Goal: Task Accomplishment & Management: Use online tool/utility

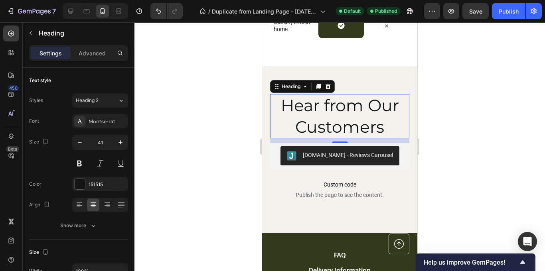
scroll to position [1895, 0]
click at [340, 154] on div "[DOMAIN_NAME] - Reviews Carousel" at bounding box center [348, 155] width 90 height 8
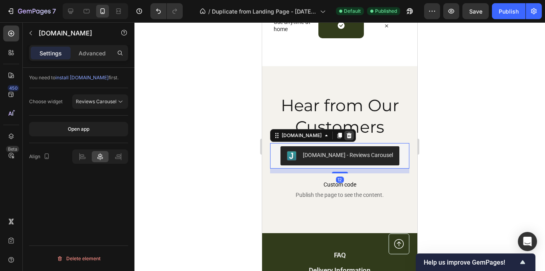
click at [347, 134] on icon at bounding box center [349, 136] width 5 height 6
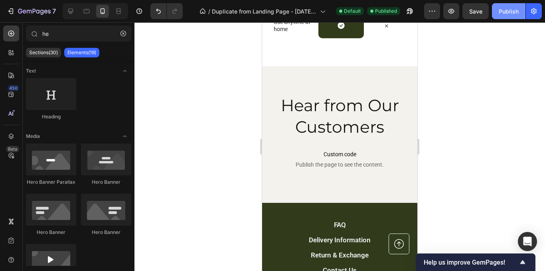
click at [511, 10] on div "Publish" at bounding box center [509, 11] width 20 height 8
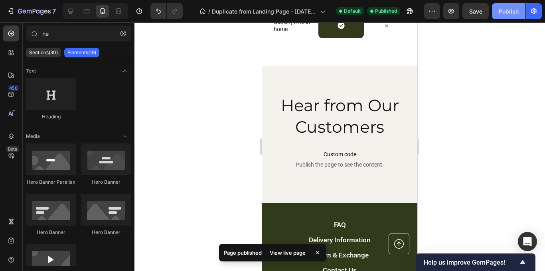
click at [511, 10] on div "Publish" at bounding box center [509, 11] width 20 height 8
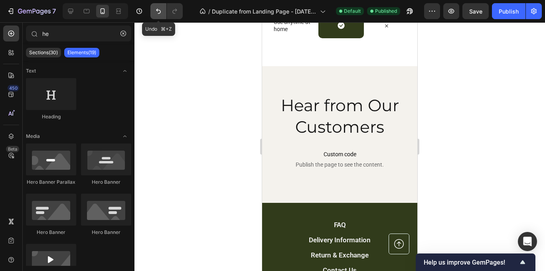
click at [160, 10] on icon "Undo/Redo" at bounding box center [158, 11] width 5 height 5
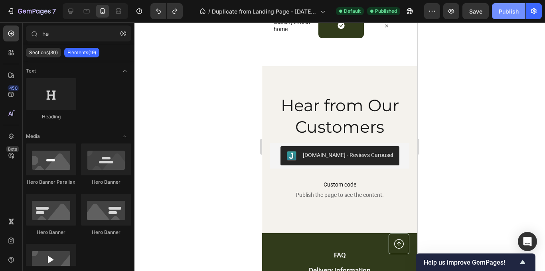
click at [518, 17] on button "Publish" at bounding box center [509, 11] width 34 height 16
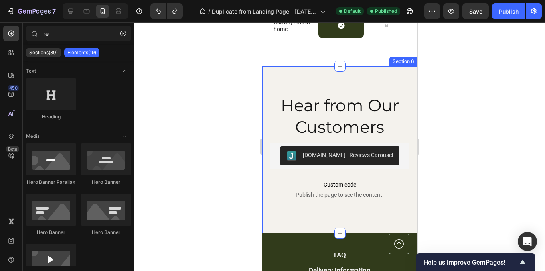
click at [338, 209] on div "Hear from Our Customers Heading [DOMAIN_NAME] - Reviews Carousel [DOMAIN_NAME] …" at bounding box center [339, 149] width 155 height 167
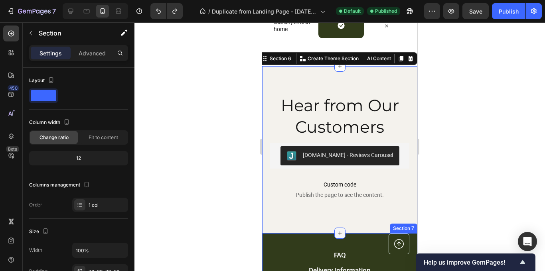
click at [339, 233] on icon at bounding box center [340, 233] width 6 height 6
click at [485, 165] on div at bounding box center [339, 146] width 411 height 249
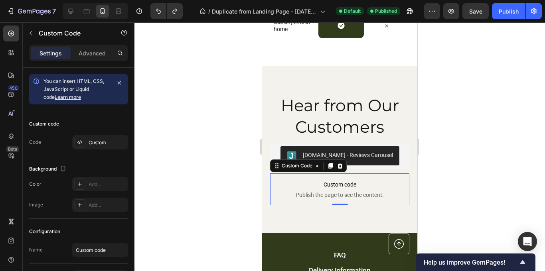
click at [391, 199] on p "Custom code Publish the page to see the content." at bounding box center [339, 190] width 139 height 32
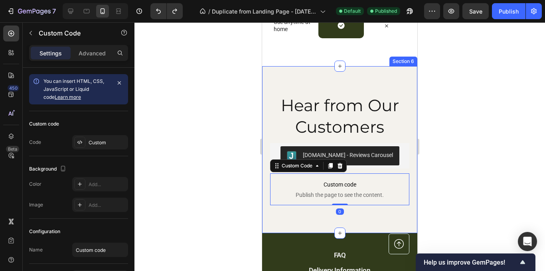
click at [391, 217] on div "Hear from Our Customers Heading [DOMAIN_NAME] - Reviews Carousel [DOMAIN_NAME] …" at bounding box center [339, 149] width 155 height 167
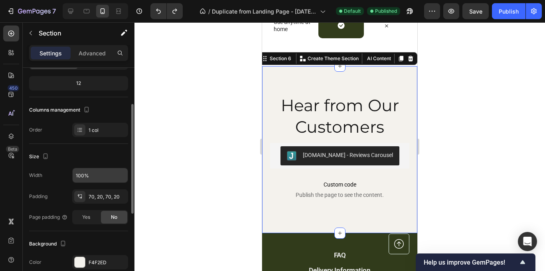
scroll to position [77, 0]
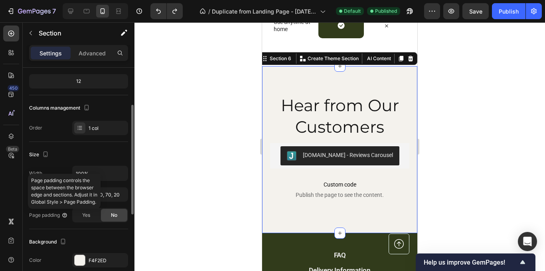
click at [66, 217] on icon at bounding box center [64, 215] width 4 height 4
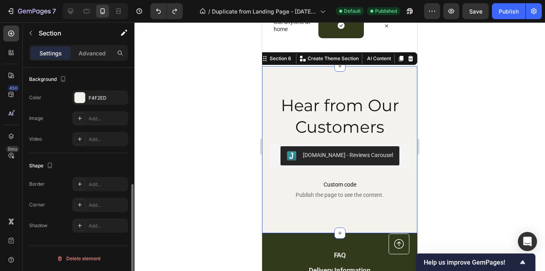
scroll to position [220, 0]
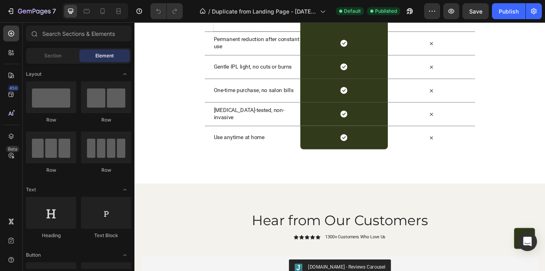
scroll to position [1740, 0]
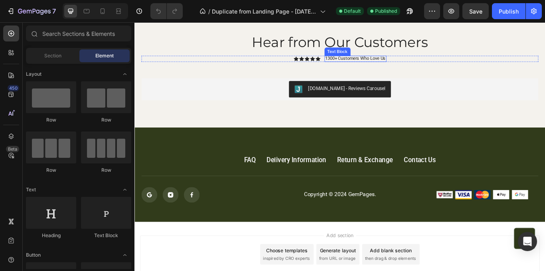
click at [420, 66] on p "1300+ Customers Who Love Us" at bounding box center [392, 64] width 71 height 6
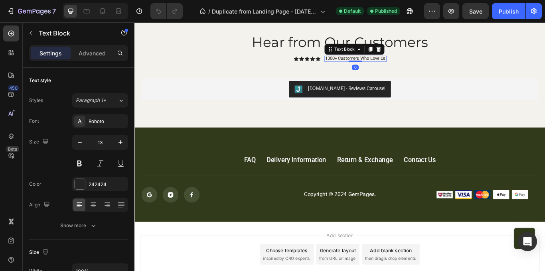
click at [427, 66] on p "1300+ Customers Who Love Us" at bounding box center [392, 64] width 71 height 6
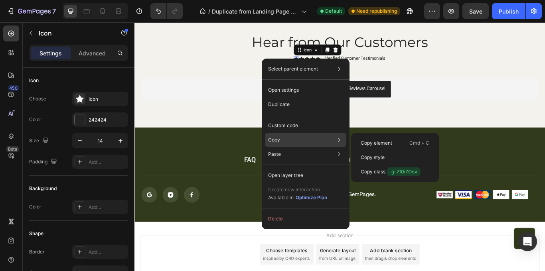
click at [293, 137] on div "Copy Copy element Cmd + C Copy style Copy class .g-7f0i7Oev" at bounding box center [305, 140] width 81 height 14
click at [312, 144] on div "Copy Copy element Cmd + C Copy style Copy class .g-7f0i7Oev" at bounding box center [305, 140] width 81 height 14
click at [360, 142] on div "Copy element Cmd + C" at bounding box center [394, 143] width 81 height 14
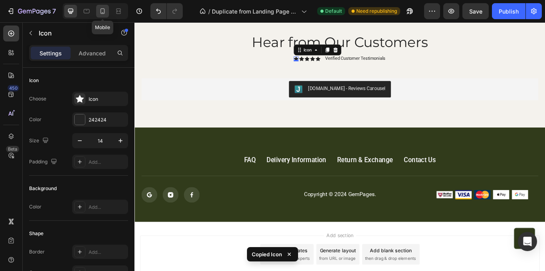
click at [105, 10] on icon at bounding box center [103, 11] width 8 height 8
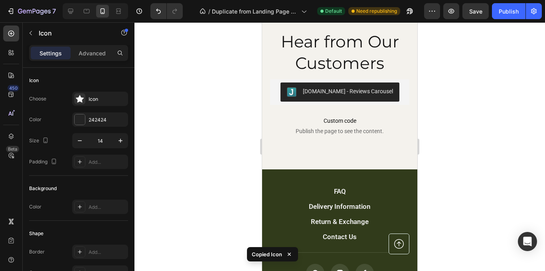
scroll to position [1712, 0]
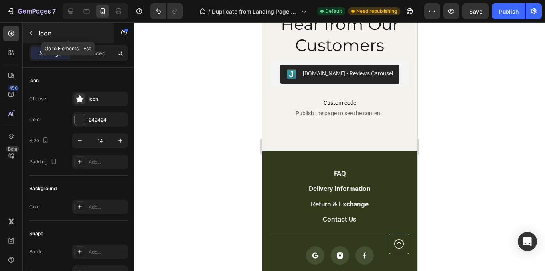
click at [31, 33] on icon "button" at bounding box center [31, 33] width 6 height 6
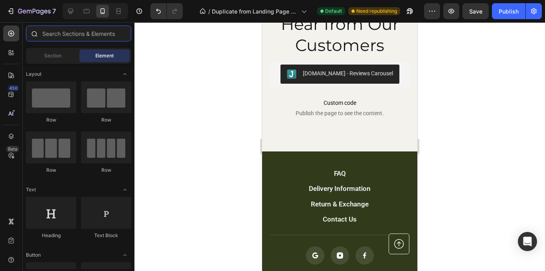
click at [67, 33] on input "text" at bounding box center [78, 34] width 105 height 16
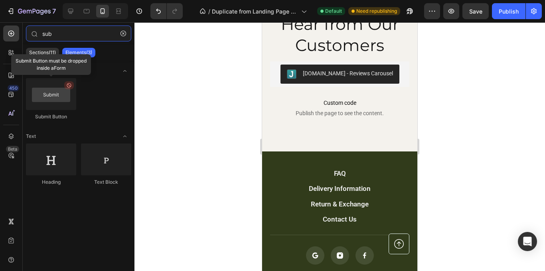
type input "sub"
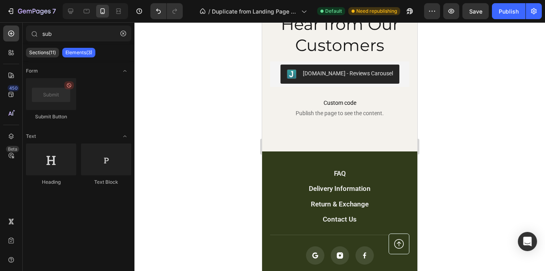
drag, startPoint x: 58, startPoint y: 98, endPoint x: 116, endPoint y: 110, distance: 59.1
click at [118, 115] on div "Submit Button" at bounding box center [78, 102] width 105 height 49
click at [317, 170] on link "FAQ" at bounding box center [340, 174] width 68 height 12
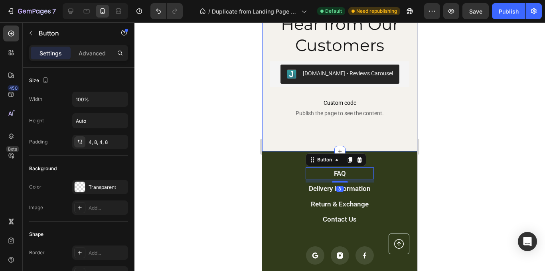
click at [315, 141] on div "Hear from Our Customers Heading [DOMAIN_NAME] - Reviews Carousel [DOMAIN_NAME] …" at bounding box center [339, 68] width 155 height 167
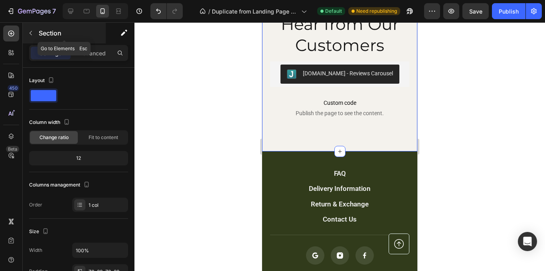
click at [32, 34] on icon "button" at bounding box center [31, 33] width 6 height 6
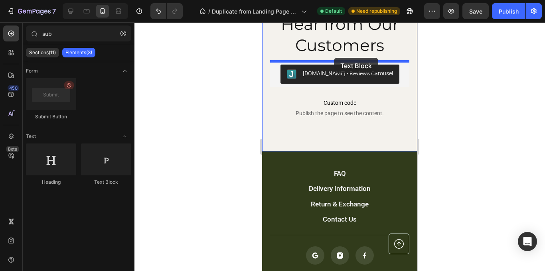
drag, startPoint x: 355, startPoint y: 180, endPoint x: 334, endPoint y: 58, distance: 123.6
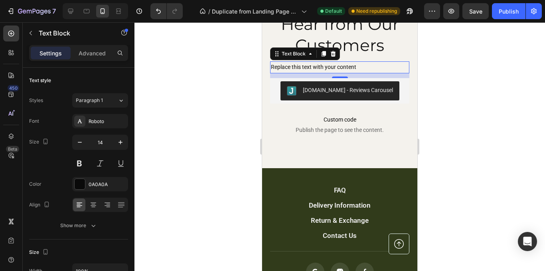
click at [320, 67] on p "Replace this text with your content" at bounding box center [340, 67] width 138 height 10
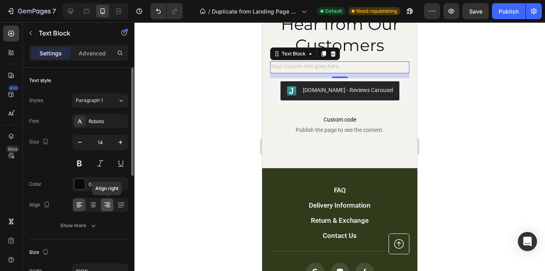
click at [105, 202] on icon at bounding box center [107, 205] width 8 height 8
click at [93, 206] on icon at bounding box center [93, 205] width 8 height 8
click at [325, 65] on div "Rich Text Editor. Editing area: main" at bounding box center [339, 67] width 139 height 12
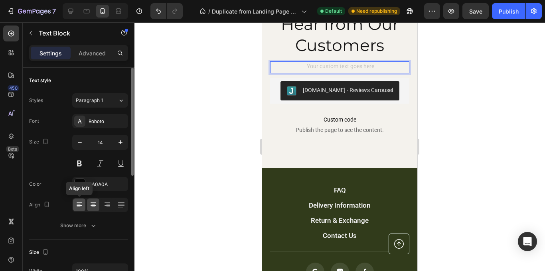
click at [80, 202] on icon at bounding box center [79, 205] width 8 height 8
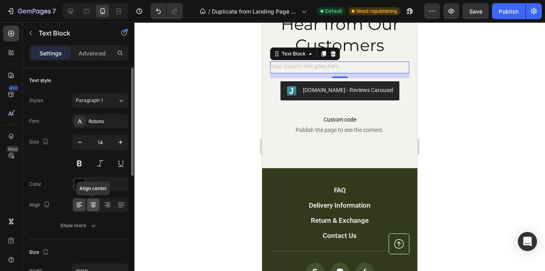
click at [97, 206] on icon at bounding box center [93, 205] width 8 height 8
click at [324, 66] on div "Rich Text Editor. Editing area: main" at bounding box center [339, 67] width 139 height 12
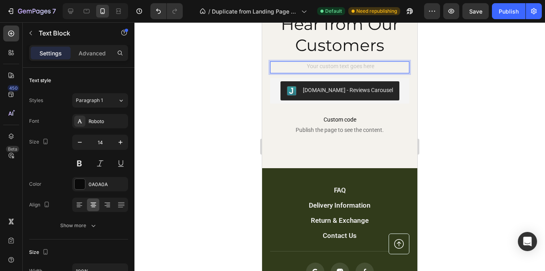
click at [340, 67] on div "Rich Text Editor. Editing area: main" at bounding box center [339, 67] width 139 height 12
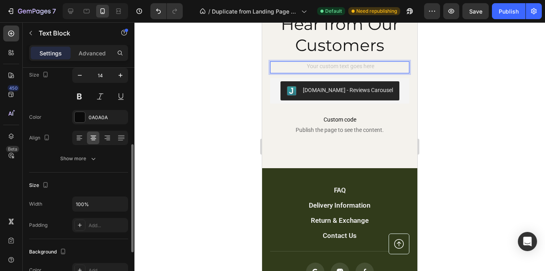
scroll to position [0, 0]
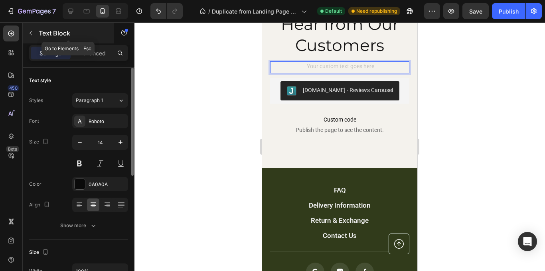
click at [35, 30] on button "button" at bounding box center [30, 33] width 13 height 13
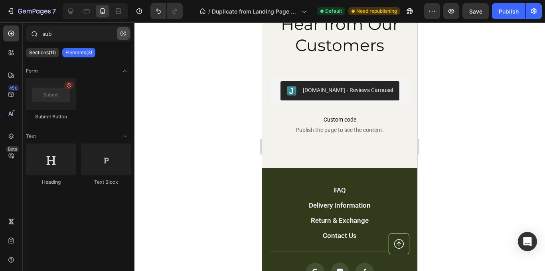
click at [124, 37] on button "button" at bounding box center [123, 33] width 13 height 13
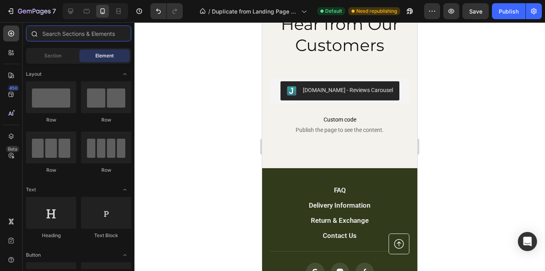
click at [124, 37] on input "text" at bounding box center [78, 34] width 105 height 16
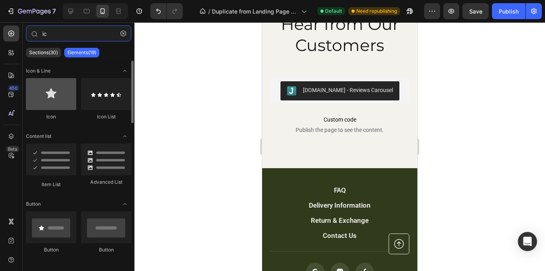
type input "ic"
click at [55, 94] on div at bounding box center [51, 94] width 50 height 32
drag, startPoint x: 59, startPoint y: 97, endPoint x: 59, endPoint y: 89, distance: 7.2
click at [59, 89] on div at bounding box center [51, 94] width 50 height 32
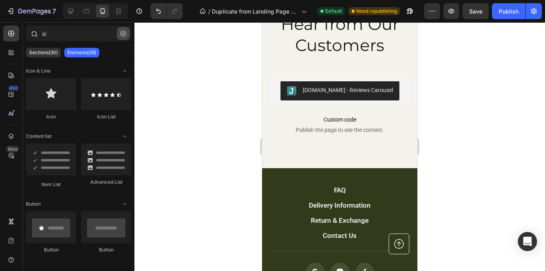
click at [126, 33] on icon "button" at bounding box center [123, 34] width 6 height 6
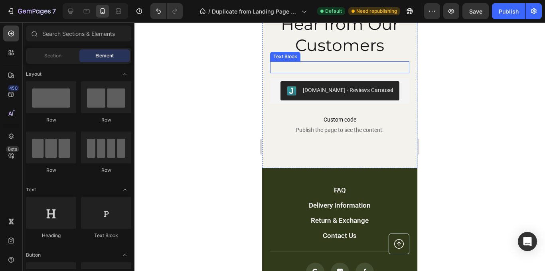
click at [329, 67] on p "Rich Text Editor. Editing area: main" at bounding box center [340, 67] width 138 height 10
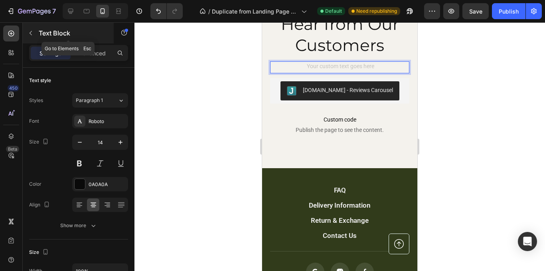
click at [36, 36] on button "button" at bounding box center [30, 33] width 13 height 13
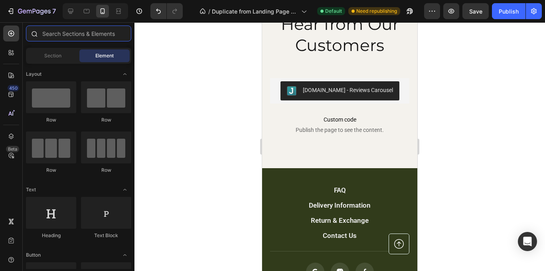
click at [90, 39] on input "text" at bounding box center [78, 34] width 105 height 16
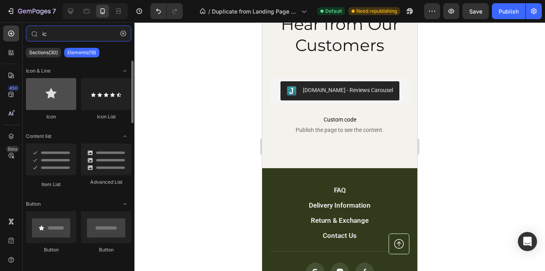
type input "ic"
click at [55, 83] on div at bounding box center [51, 94] width 50 height 32
click at [57, 91] on div at bounding box center [51, 94] width 50 height 32
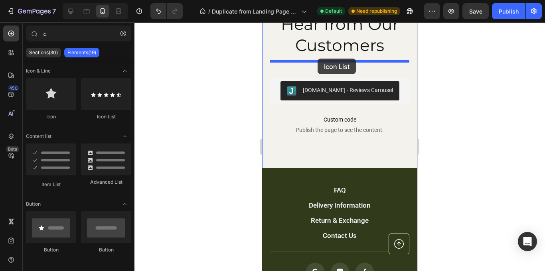
drag, startPoint x: 369, startPoint y: 122, endPoint x: 318, endPoint y: 59, distance: 82.3
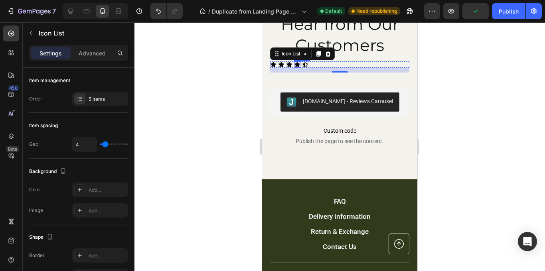
click at [297, 66] on icon at bounding box center [297, 64] width 6 height 5
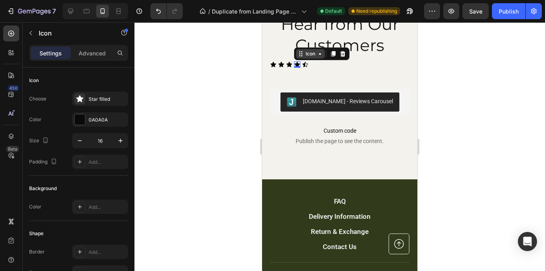
click at [318, 55] on icon at bounding box center [320, 54] width 6 height 6
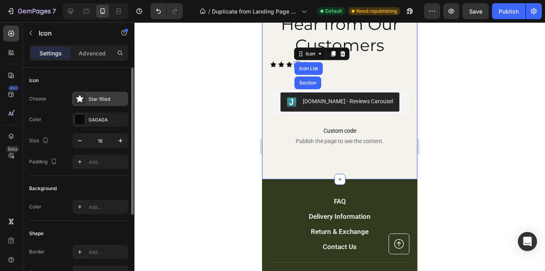
click at [83, 97] on icon at bounding box center [80, 99] width 8 height 8
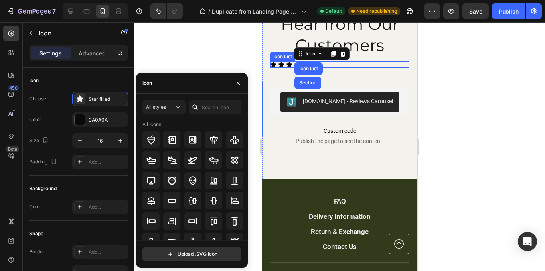
click at [331, 64] on div "Icon Icon Icon Icon Icon List Section 0 Icon" at bounding box center [339, 64] width 139 height 6
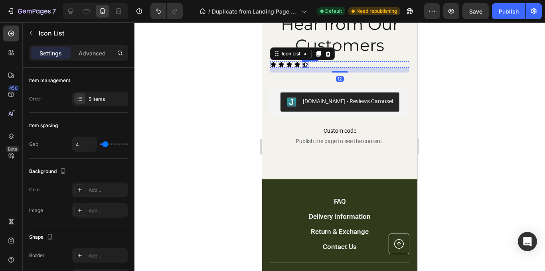
click at [307, 64] on icon at bounding box center [305, 64] width 6 height 5
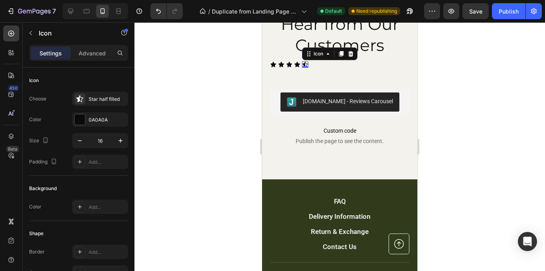
click at [308, 64] on icon at bounding box center [305, 64] width 6 height 6
click at [308, 66] on div "0" at bounding box center [305, 68] width 8 height 6
click at [303, 64] on icon at bounding box center [305, 64] width 6 height 5
click at [351, 55] on icon at bounding box center [350, 54] width 5 height 6
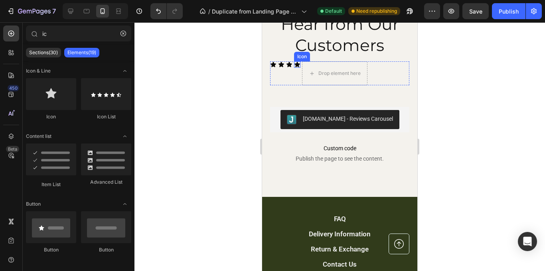
click at [299, 64] on icon at bounding box center [297, 64] width 6 height 5
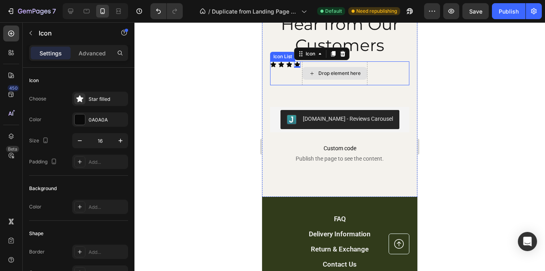
click at [302, 65] on div "Drop element here" at bounding box center [334, 73] width 65 height 24
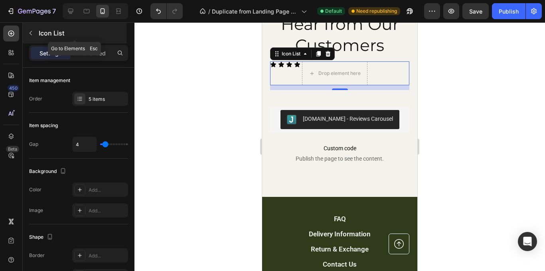
click at [32, 35] on icon "button" at bounding box center [31, 33] width 6 height 6
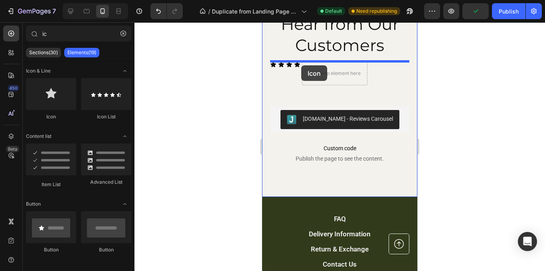
drag, startPoint x: 326, startPoint y: 115, endPoint x: 301, endPoint y: 65, distance: 55.5
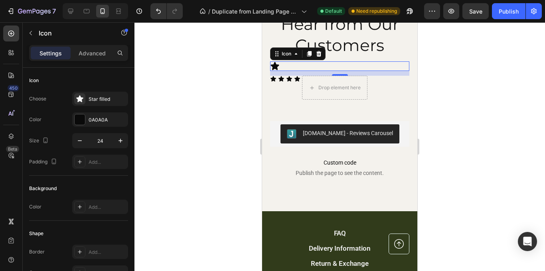
click at [324, 56] on div "Icon" at bounding box center [297, 53] width 55 height 13
click at [319, 55] on icon at bounding box center [318, 54] width 5 height 6
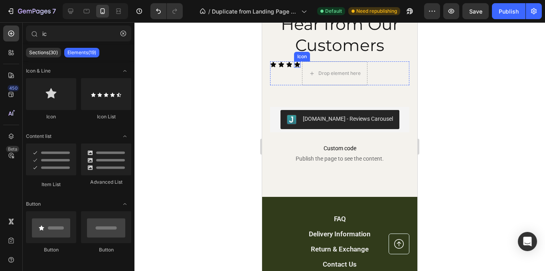
click at [298, 64] on icon at bounding box center [297, 64] width 6 height 5
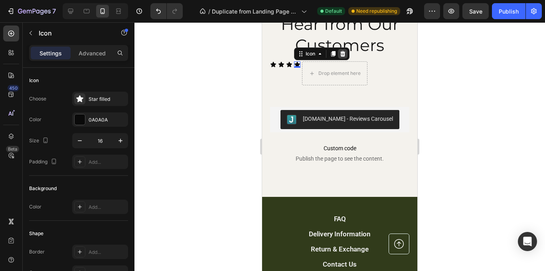
click at [341, 55] on icon at bounding box center [343, 54] width 6 height 6
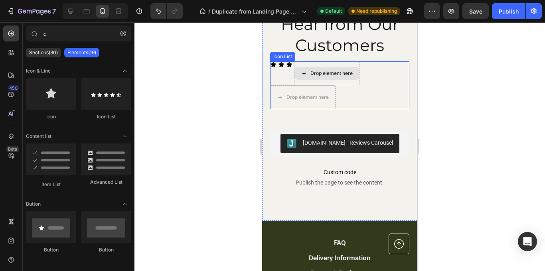
click at [290, 63] on icon at bounding box center [289, 64] width 6 height 6
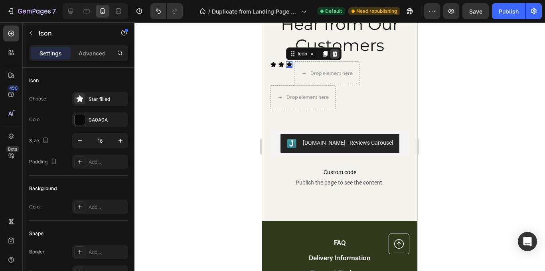
click at [336, 55] on icon at bounding box center [334, 54] width 5 height 6
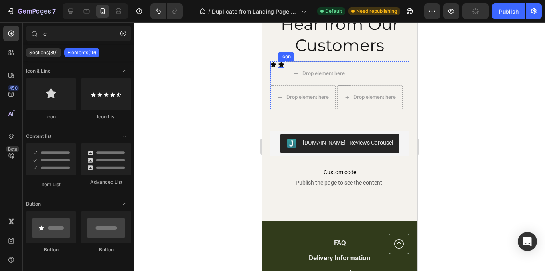
click at [281, 65] on icon at bounding box center [281, 64] width 6 height 5
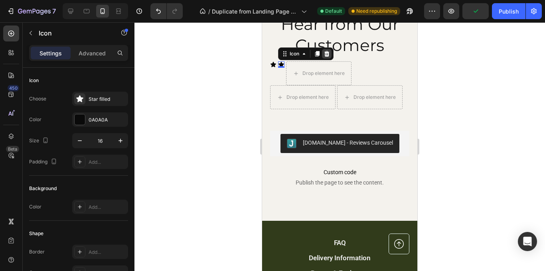
click at [326, 54] on icon at bounding box center [326, 54] width 5 height 6
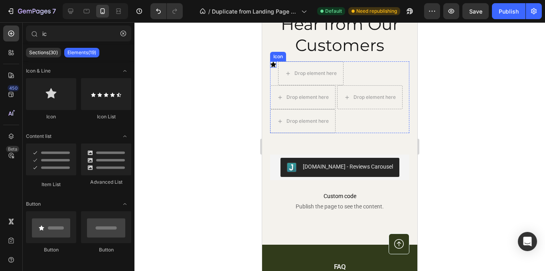
click at [274, 66] on icon at bounding box center [274, 64] width 6 height 5
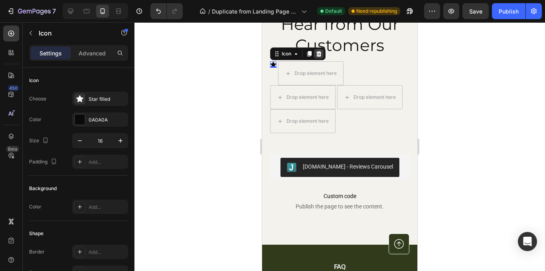
click at [319, 55] on icon at bounding box center [318, 54] width 5 height 6
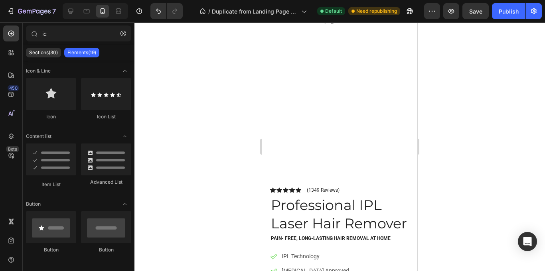
scroll to position [41, 0]
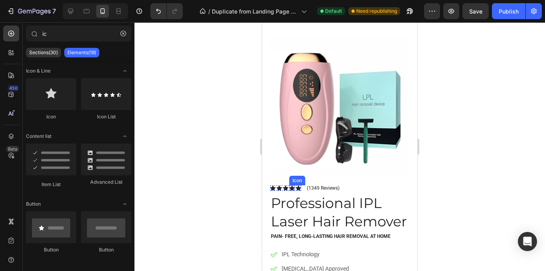
click at [294, 188] on icon at bounding box center [292, 188] width 6 height 5
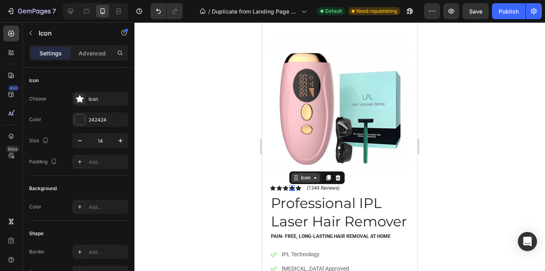
click at [301, 178] on div "Icon" at bounding box center [305, 178] width 13 height 0
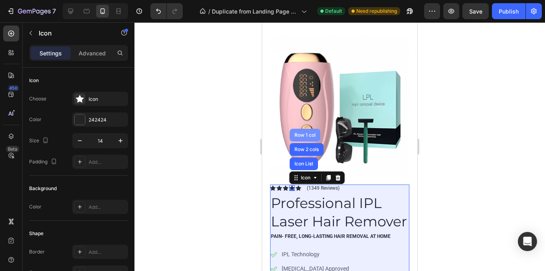
click at [309, 132] on div "Row 1 col" at bounding box center [305, 135] width 31 height 13
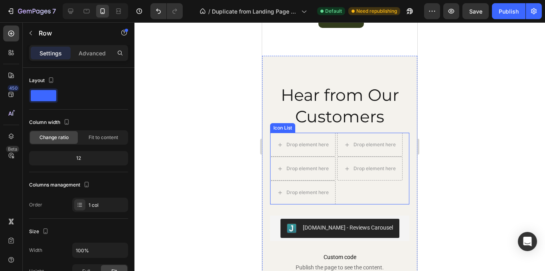
scroll to position [1761, 0]
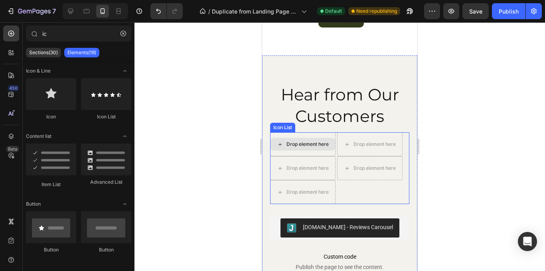
click at [334, 145] on div "Drop element here" at bounding box center [303, 144] width 65 height 13
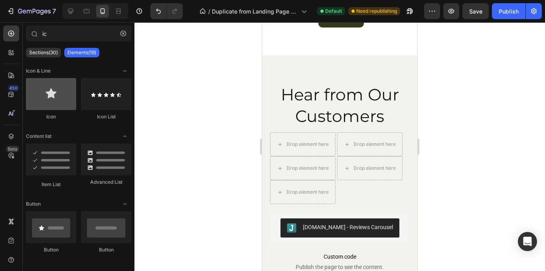
click at [69, 97] on div at bounding box center [51, 94] width 50 height 32
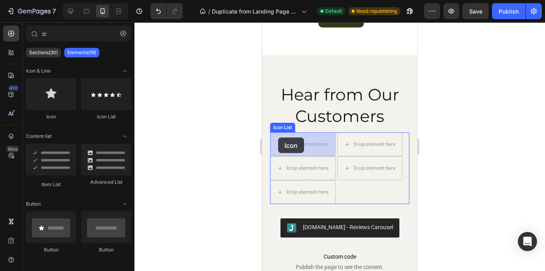
drag, startPoint x: 326, startPoint y: 119, endPoint x: 301, endPoint y: 160, distance: 48.4
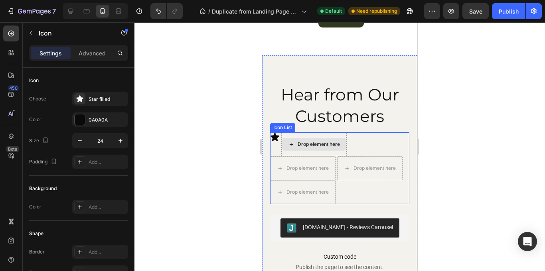
click at [306, 141] on div "Drop element here" at bounding box center [319, 144] width 42 height 6
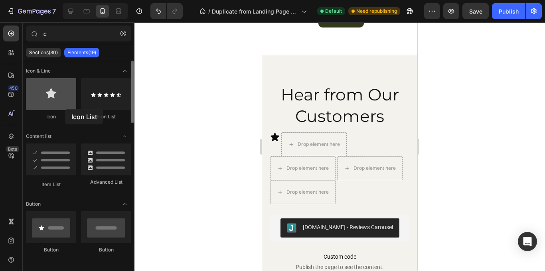
drag, startPoint x: 117, startPoint y: 103, endPoint x: 65, endPoint y: 109, distance: 51.8
click at [65, 109] on div "Icon Icon List" at bounding box center [78, 102] width 105 height 49
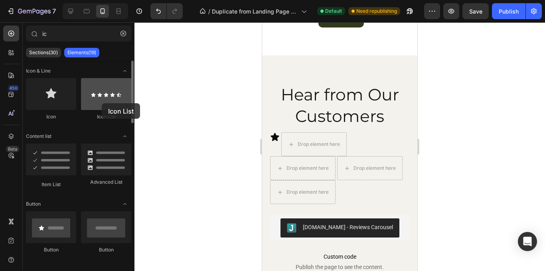
click at [102, 103] on div at bounding box center [106, 94] width 50 height 32
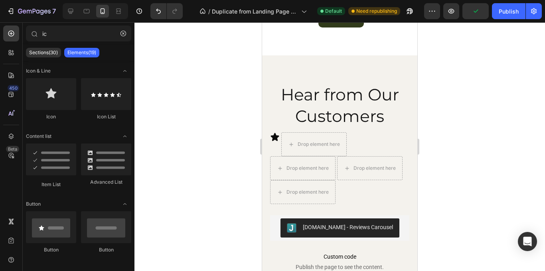
click at [168, 0] on div "7 / Duplicate from Landing Page - Sep 22, 12:59:54 Default Need republishing Pr…" at bounding box center [272, 0] width 545 height 0
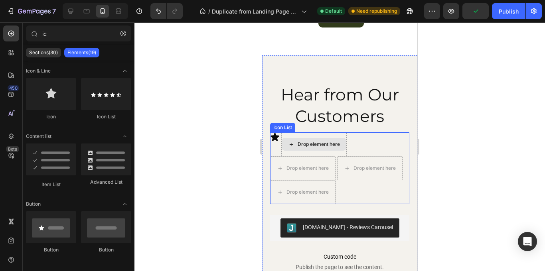
click at [291, 142] on icon at bounding box center [291, 144] width 6 height 7
click at [371, 151] on div "Icon Drop element here Drop element here Drop element here Drop element here" at bounding box center [339, 168] width 139 height 72
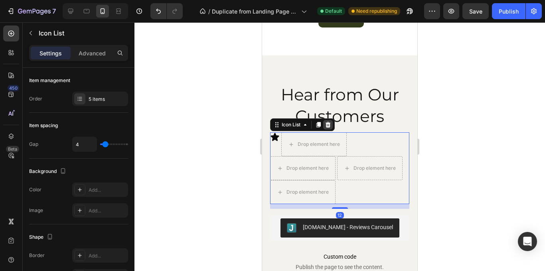
click at [330, 126] on icon at bounding box center [328, 125] width 5 height 6
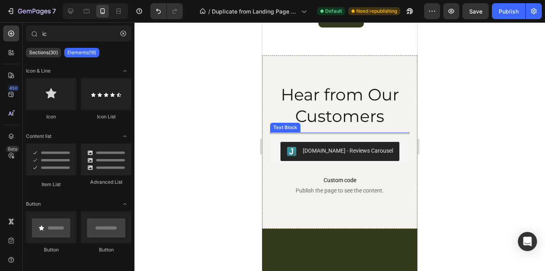
click at [328, 124] on h2 "Hear from Our Customers" at bounding box center [339, 105] width 139 height 44
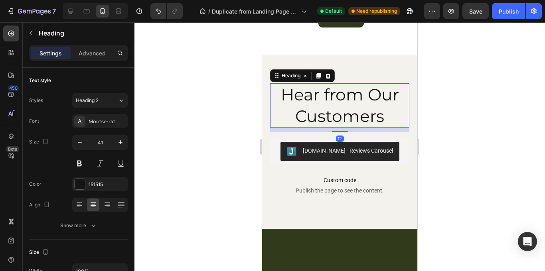
click at [328, 130] on div "12" at bounding box center [339, 130] width 139 height 5
click at [324, 133] on div at bounding box center [339, 133] width 139 height 2
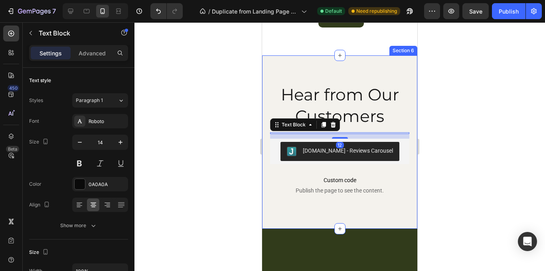
click at [355, 130] on div "Hear from Our Customers Heading Text Block 12 Judge.me - Reviews Carousel Judge…" at bounding box center [339, 142] width 139 height 118
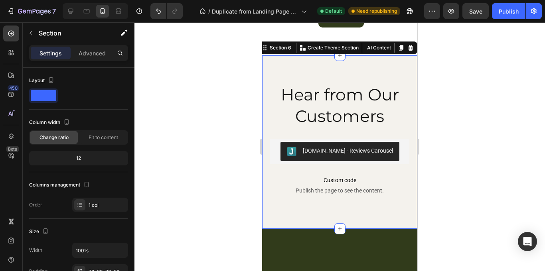
click at [327, 131] on div "Hear from Our Customers Heading Text Block Judge.me - Reviews Carousel Judge.me…" at bounding box center [339, 142] width 139 height 118
click at [319, 128] on div "Hear from Our Customers Heading Text Block Judge.me - Reviews Carousel Judge.me…" at bounding box center [339, 142] width 139 height 118
click at [313, 130] on div "Hear from Our Customers Heading Text Block Judge.me - Reviews Carousel Judge.me…" at bounding box center [339, 142] width 139 height 118
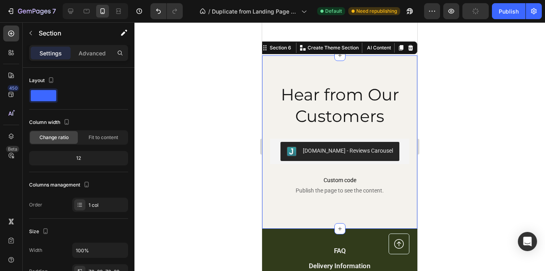
scroll to position [1803, 0]
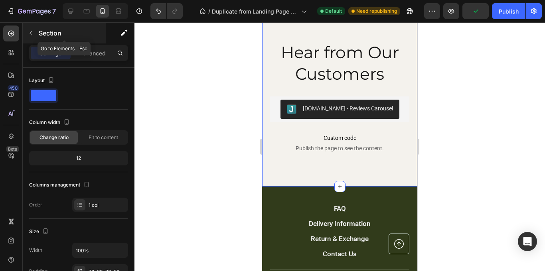
click at [25, 30] on button "button" at bounding box center [30, 33] width 13 height 13
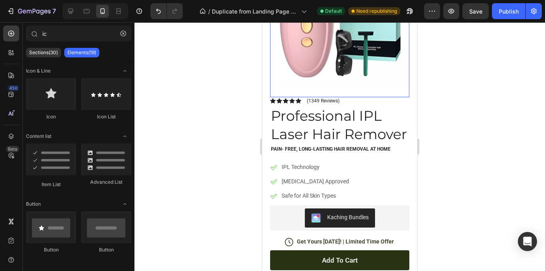
scroll to position [132, 0]
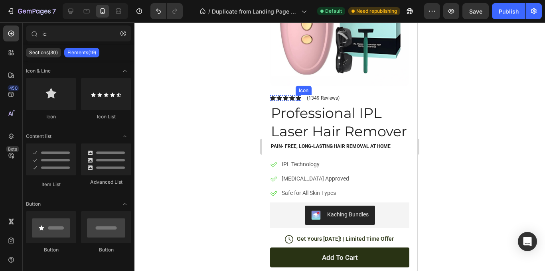
click at [298, 98] on icon at bounding box center [299, 98] width 6 height 5
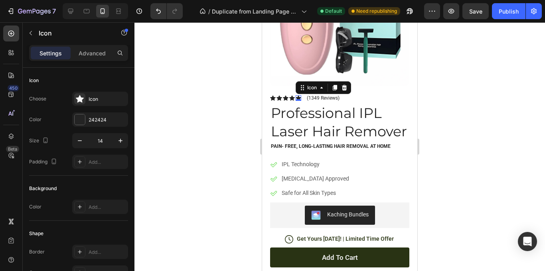
click at [299, 98] on div "0" at bounding box center [298, 101] width 8 height 6
click at [307, 88] on div "Icon" at bounding box center [312, 88] width 13 height 0
click at [316, 69] on div "Icon List" at bounding box center [310, 73] width 28 height 13
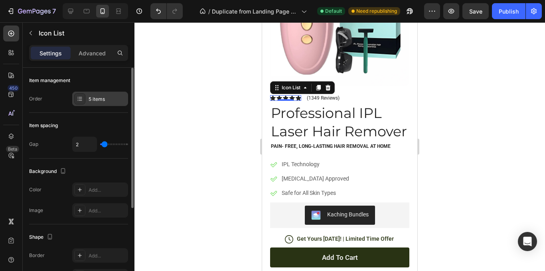
click at [98, 102] on div "5 items" at bounding box center [108, 99] width 38 height 7
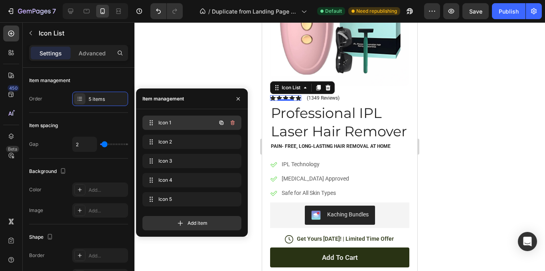
click at [162, 124] on span "Icon 1" at bounding box center [180, 122] width 45 height 7
click at [223, 123] on icon "button" at bounding box center [221, 123] width 6 height 6
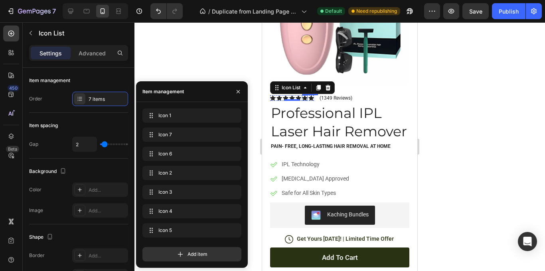
click at [306, 99] on icon at bounding box center [305, 98] width 6 height 5
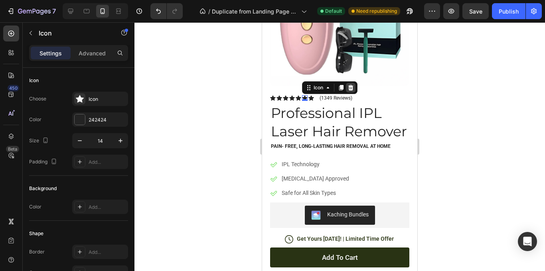
click at [350, 89] on icon at bounding box center [350, 88] width 5 height 6
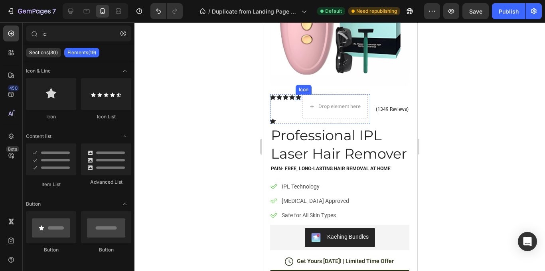
click at [300, 99] on icon at bounding box center [299, 97] width 6 height 5
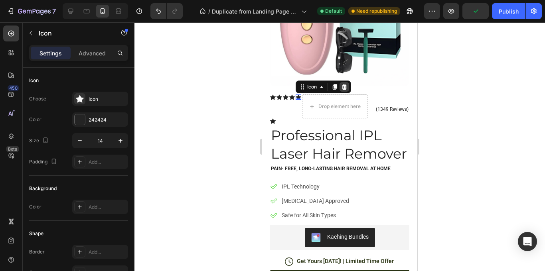
click at [345, 91] on div at bounding box center [345, 87] width 10 height 10
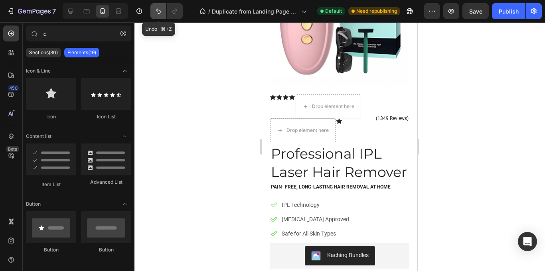
click at [161, 15] on button "Undo/Redo" at bounding box center [158, 11] width 16 height 16
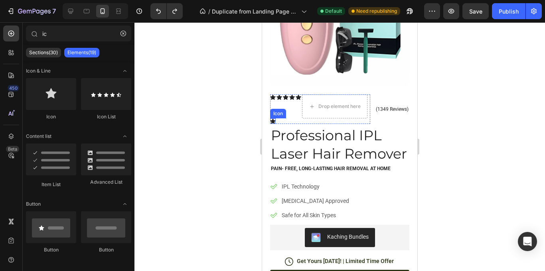
click at [274, 121] on icon at bounding box center [273, 120] width 6 height 5
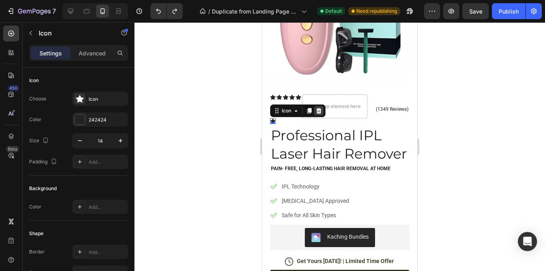
click at [320, 113] on icon at bounding box center [318, 111] width 5 height 6
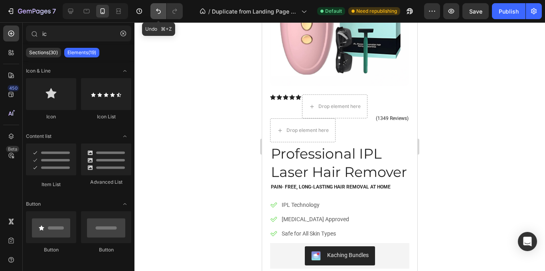
click at [155, 9] on icon "Undo/Redo" at bounding box center [158, 11] width 8 height 8
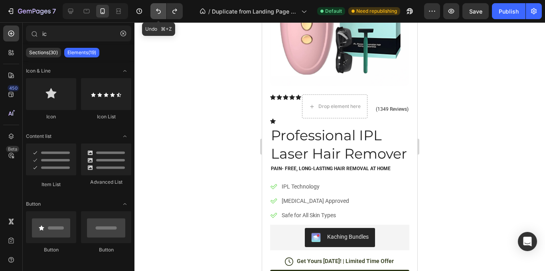
click at [156, 9] on icon "Undo/Redo" at bounding box center [158, 11] width 8 height 8
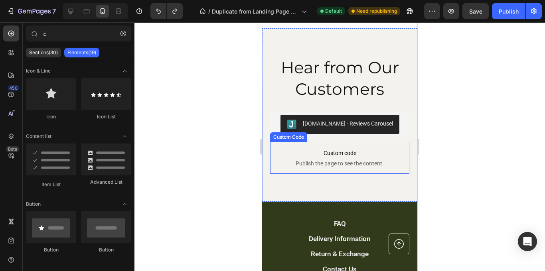
scroll to position [1932, 0]
